Goal: Task Accomplishment & Management: Manage account settings

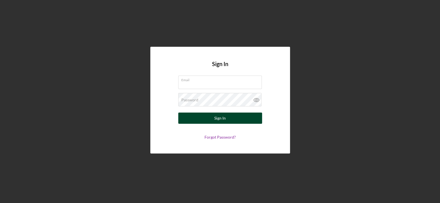
type input "[EMAIL_ADDRESS][DOMAIN_NAME]"
click at [216, 120] on div "Sign In" at bounding box center [219, 117] width 11 height 11
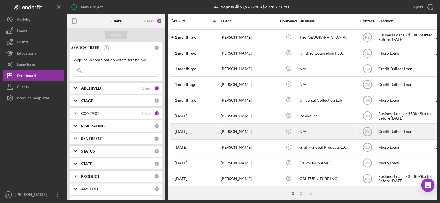
scroll to position [239, 0]
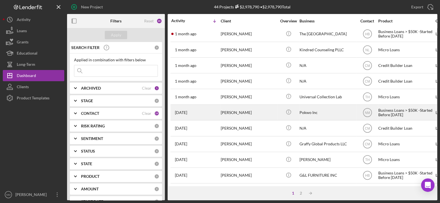
click at [231, 108] on div "[PERSON_NAME]" at bounding box center [249, 112] width 56 height 15
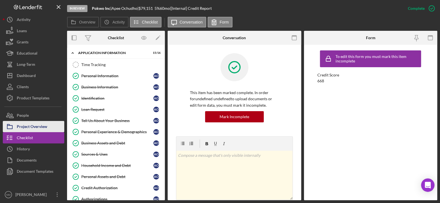
click at [30, 124] on div "Project Overview" at bounding box center [32, 127] width 30 height 13
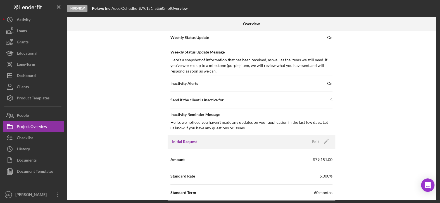
scroll to position [251, 0]
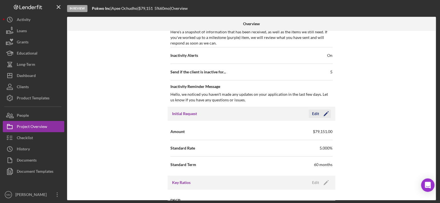
click at [325, 111] on icon "Icon/Edit" at bounding box center [326, 113] width 14 height 14
drag, startPoint x: 271, startPoint y: 132, endPoint x: 255, endPoint y: 129, distance: 16.2
click at [255, 129] on input "$79,151" at bounding box center [291, 130] width 81 height 13
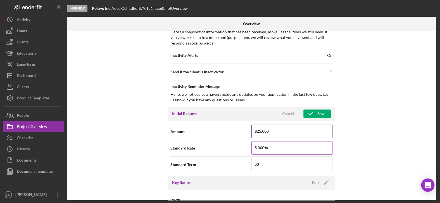
type input "$25,000"
click at [256, 148] on input "5.000%" at bounding box center [291, 147] width 81 height 13
type input "6.000%"
click at [394, 156] on div "Internal Workflow Stage In Review Icon/Dropdown Arrow Archive (can unarchive la…" at bounding box center [251, 115] width 369 height 169
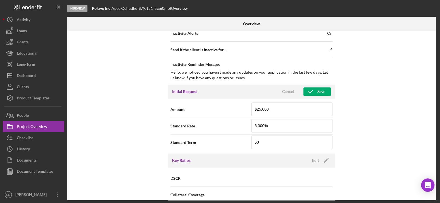
scroll to position [245, 0]
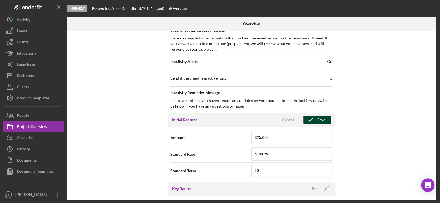
click at [311, 118] on polyline "button" at bounding box center [310, 119] width 4 height 3
click at [330, 59] on span "On" at bounding box center [329, 62] width 5 height 6
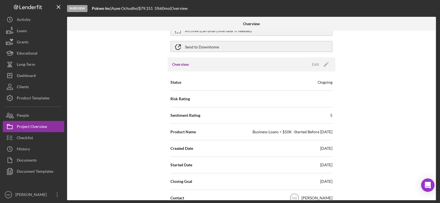
scroll to position [22, 0]
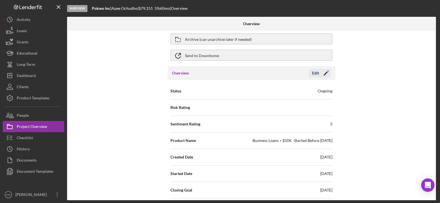
click at [324, 71] on icon "Icon/Edit" at bounding box center [326, 73] width 14 height 14
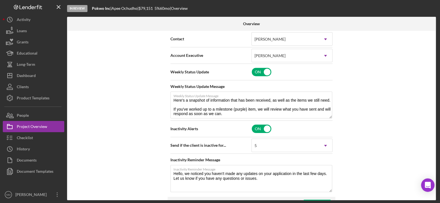
scroll to position [217, 0]
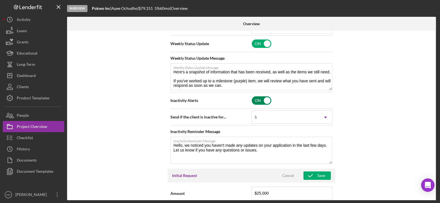
click at [267, 98] on input "checkbox" at bounding box center [262, 100] width 20 height 8
checkbox input "false"
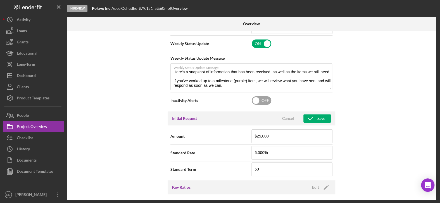
scroll to position [189, 0]
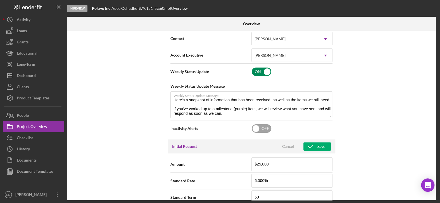
click at [264, 70] on input "checkbox" at bounding box center [262, 71] width 20 height 8
checkbox input "false"
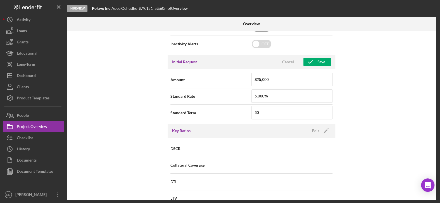
scroll to position [245, 0]
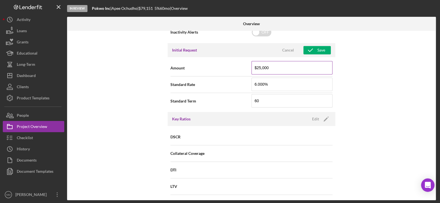
click at [257, 67] on input "$25,000" at bounding box center [291, 67] width 81 height 13
type input "$50,000"
click at [374, 104] on div "Internal Workflow Stage In Review Icon/Dropdown Arrow Archive (can unarchive la…" at bounding box center [251, 115] width 369 height 169
click at [317, 47] on div "Save" at bounding box center [321, 50] width 8 height 8
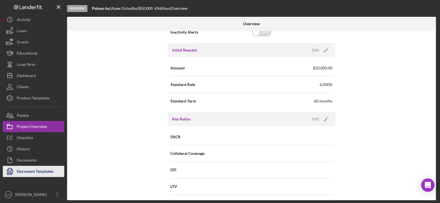
click at [30, 169] on div "Document Templates" at bounding box center [35, 171] width 37 height 13
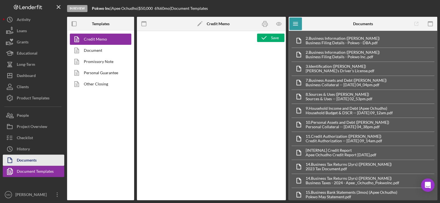
type textarea "<h2>MCCD Loan Presentation-<span id="Org_Title" class="template-field mceNonEdi…"
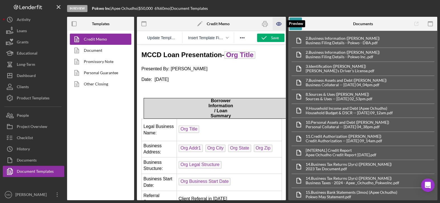
click at [279, 24] on icon "button" at bounding box center [279, 24] width 2 height 2
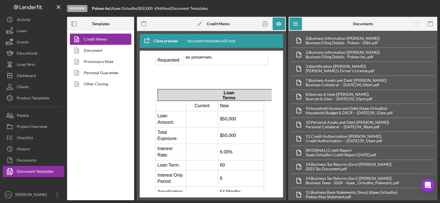
scroll to position [279, 0]
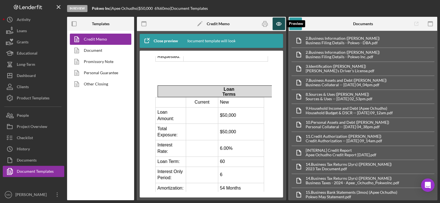
click at [277, 23] on icon "button" at bounding box center [278, 24] width 13 height 13
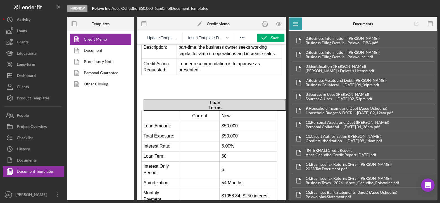
scroll to position [224, 0]
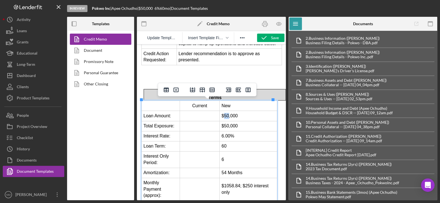
drag, startPoint x: 226, startPoint y: 115, endPoint x: 222, endPoint y: 115, distance: 3.6
click at [222, 115] on td "$50,000" at bounding box center [249, 116] width 58 height 10
click at [226, 127] on td "$50,000" at bounding box center [249, 126] width 58 height 10
click at [225, 148] on td "60" at bounding box center [249, 146] width 58 height 10
click at [225, 156] on td "6" at bounding box center [249, 159] width 58 height 16
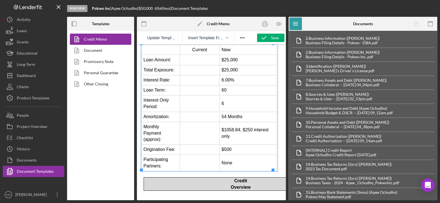
scroll to position [307, 0]
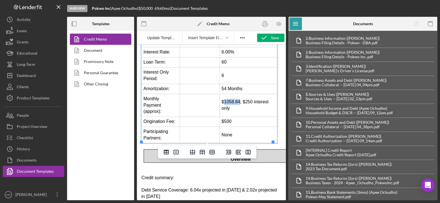
drag, startPoint x: 237, startPoint y: 100, endPoint x: 222, endPoint y: 101, distance: 14.5
click at [222, 101] on td "$1058.84; $250 interest only" at bounding box center [249, 105] width 58 height 23
drag, startPoint x: 246, startPoint y: 100, endPoint x: 240, endPoint y: 101, distance: 6.2
click at [240, 101] on td "$529.42; $250 interest only" at bounding box center [249, 105] width 58 height 23
click at [236, 121] on td "$500" at bounding box center [249, 121] width 58 height 10
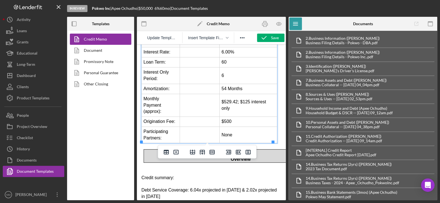
drag, startPoint x: 225, startPoint y: 118, endPoint x: 228, endPoint y: 119, distance: 3.0
click at [225, 118] on td "$500" at bounding box center [249, 121] width 58 height 10
drag, startPoint x: 232, startPoint y: 133, endPoint x: 220, endPoint y: 134, distance: 12.3
click at [220, 134] on td "None" at bounding box center [249, 134] width 58 height 16
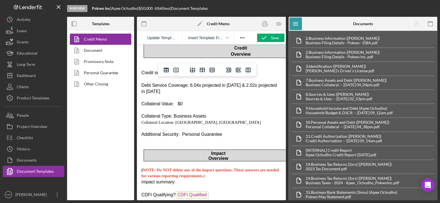
scroll to position [419, 0]
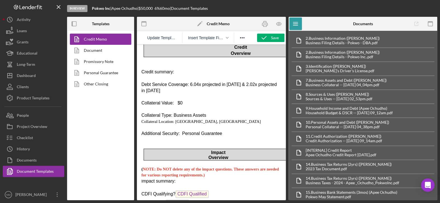
click at [194, 100] on p "Collateral Value: $0" at bounding box center [211, 103] width 140 height 6
click at [192, 82] on span "Debt Service Coverage: 6.04x projected in [DATE] & 2.02x projected in [DATE]" at bounding box center [208, 87] width 135 height 11
drag, startPoint x: 243, startPoint y: 83, endPoint x: 235, endPoint y: 82, distance: 7.3
click at [235, 82] on span "Debt Service Coverage: 16.55x projected in [DATE] & 2.02x projected in [DATE]" at bounding box center [210, 87] width 138 height 11
click at [227, 100] on p "Collateral Value: $0" at bounding box center [211, 103] width 140 height 6
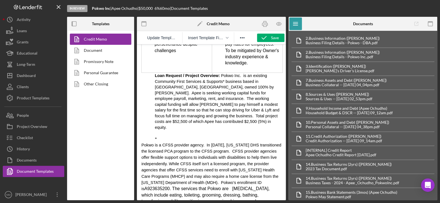
scroll to position [810, 0]
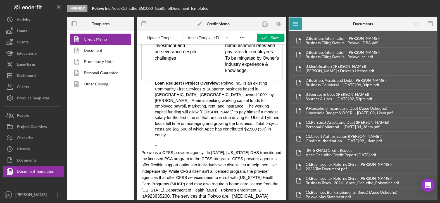
click at [199, 90] on span "Pokwo Inc. is an existing Community First Services & Supports* business based i…" at bounding box center [217, 109] width 125 height 56
drag, startPoint x: 245, startPoint y: 90, endPoint x: 231, endPoint y: 91, distance: 14.8
click at [231, 91] on span "Pokwo Inc. is an existing Community First Services & Supports* established in 2…" at bounding box center [217, 109] width 125 height 56
click at [257, 121] on span "Pokwo Inc. is an existing Community First Services & Supports* established in […" at bounding box center [217, 109] width 125 height 56
click at [248, 125] on p "Loan Request / Project Overview: Pokwo Inc. is an existing Community First Serv…" at bounding box center [218, 108] width 127 height 57
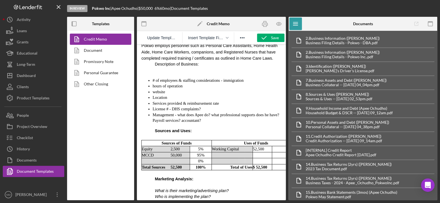
scroll to position [1006, 0]
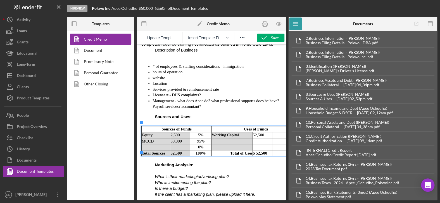
click at [162, 138] on td "MCCD" at bounding box center [156, 141] width 29 height 6
click at [178, 138] on td "50,000" at bounding box center [179, 141] width 19 height 6
drag, startPoint x: 145, startPoint y: 144, endPoint x: 149, endPoint y: 141, distance: 5.0
click at [145, 144] on td "Rich Text Area. Press ALT-0 for help." at bounding box center [156, 147] width 29 height 6
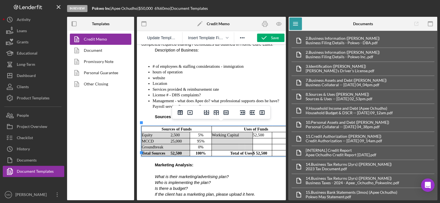
click at [174, 145] on td "Rich Text Area. Press ALT-0 for help." at bounding box center [179, 147] width 19 height 6
click at [180, 144] on td "25000" at bounding box center [179, 147] width 19 height 6
drag, startPoint x: 174, startPoint y: 143, endPoint x: 176, endPoint y: 141, distance: 3.6
click at [174, 144] on td "25,000" at bounding box center [179, 147] width 19 height 6
click at [176, 145] on td "25,000" at bounding box center [179, 147] width 19 height 6
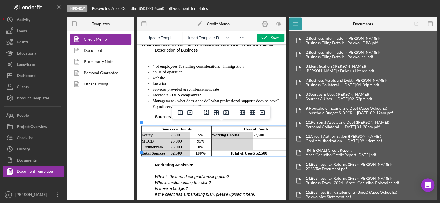
click at [205, 144] on td "0%" at bounding box center [201, 147] width 22 height 6
click at [202, 138] on td "95%" at bounding box center [201, 141] width 22 height 6
drag, startPoint x: 201, startPoint y: 144, endPoint x: 215, endPoint y: 141, distance: 14.6
click at [201, 144] on td "0%" at bounding box center [201, 147] width 22 height 6
click at [266, 138] on td "Rich Text Area. Press ALT-0 for help." at bounding box center [262, 141] width 19 height 6
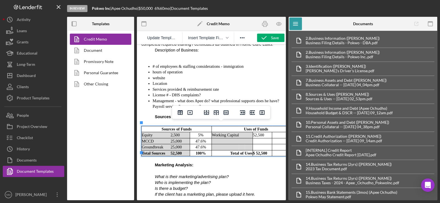
click at [202, 150] on td "100%" at bounding box center [201, 153] width 22 height 6
click at [184, 150] on td "52,500" at bounding box center [179, 153] width 19 height 6
click at [221, 162] on h1 "Marketing Analysis :" at bounding box center [218, 165] width 127 height 6
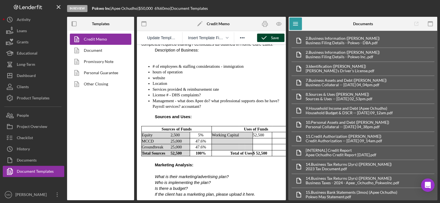
click at [265, 39] on icon "button" at bounding box center [264, 38] width 14 height 14
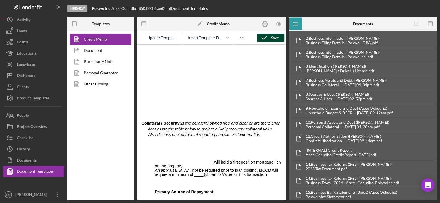
scroll to position [2347, 0]
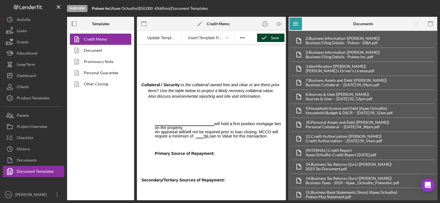
drag, startPoint x: 261, startPoint y: 119, endPoint x: 146, endPoint y: 105, distance: 116.5
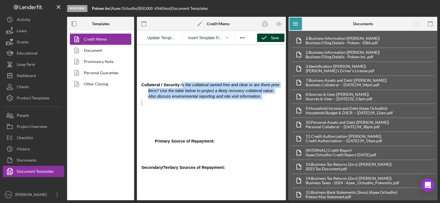
drag, startPoint x: 246, startPoint y: 83, endPoint x: 177, endPoint y: 66, distance: 71.2
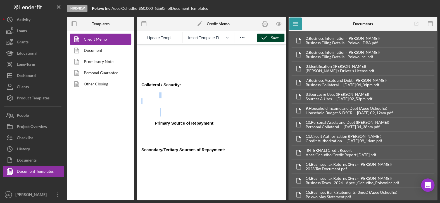
drag, startPoint x: 155, startPoint y: 97, endPoint x: 156, endPoint y: 75, distance: 22.6
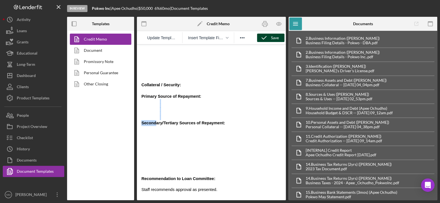
drag, startPoint x: 147, startPoint y: 105, endPoint x: 144, endPoint y: 84, distance: 21.2
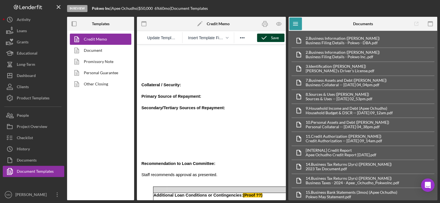
click at [205, 93] on p "Primary Source of Repayment:" at bounding box center [214, 96] width 133 height 6
drag, startPoint x: 162, startPoint y: 137, endPoint x: 157, endPoint y: 96, distance: 41.1
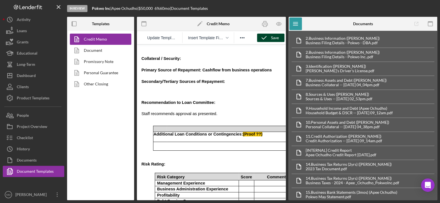
scroll to position [2403, 0]
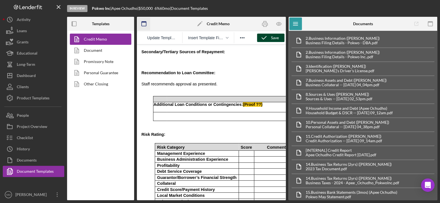
click at [141, 21] on icon "button" at bounding box center [144, 24] width 13 height 13
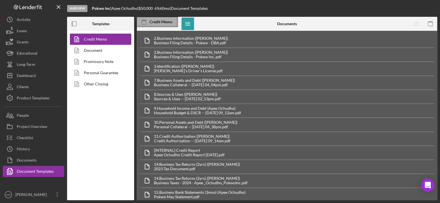
click at [146, 20] on icon at bounding box center [143, 21] width 5 height 2
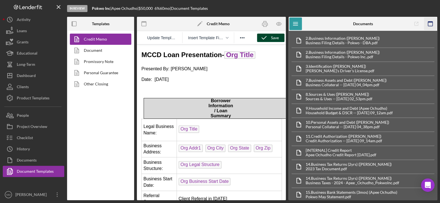
click at [428, 22] on g "button" at bounding box center [430, 24] width 4 height 4
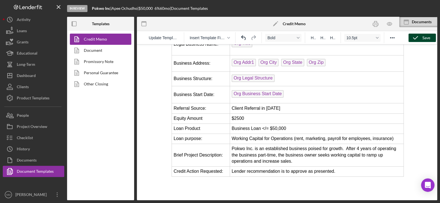
scroll to position [84, 0]
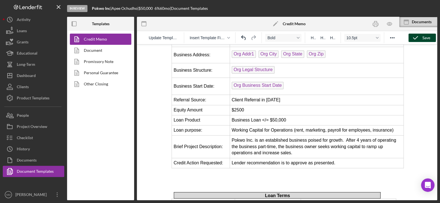
click at [423, 38] on div "Save" at bounding box center [426, 38] width 8 height 8
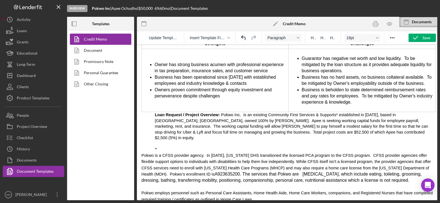
scroll to position [615, 0]
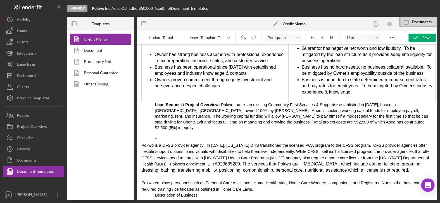
drag, startPoint x: 266, startPoint y: 115, endPoint x: 276, endPoint y: 104, distance: 14.8
click at [266, 130] on p "Rich Text Area. Press ALT-0 for help." at bounding box center [294, 133] width 278 height 6
click at [424, 39] on div "Save" at bounding box center [426, 38] width 8 height 8
